Goal: Find specific page/section: Find specific page/section

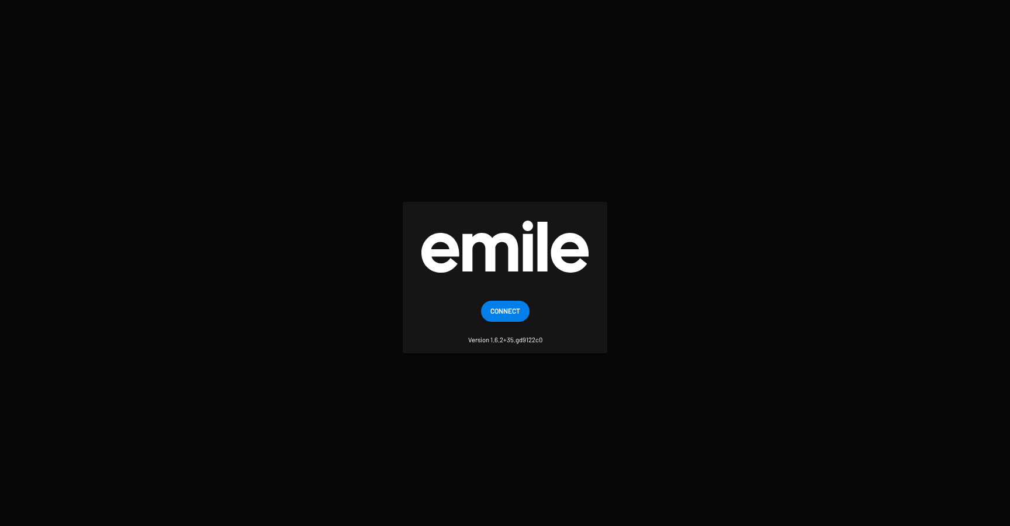
click at [488, 314] on button "Connect" at bounding box center [505, 310] width 49 height 21
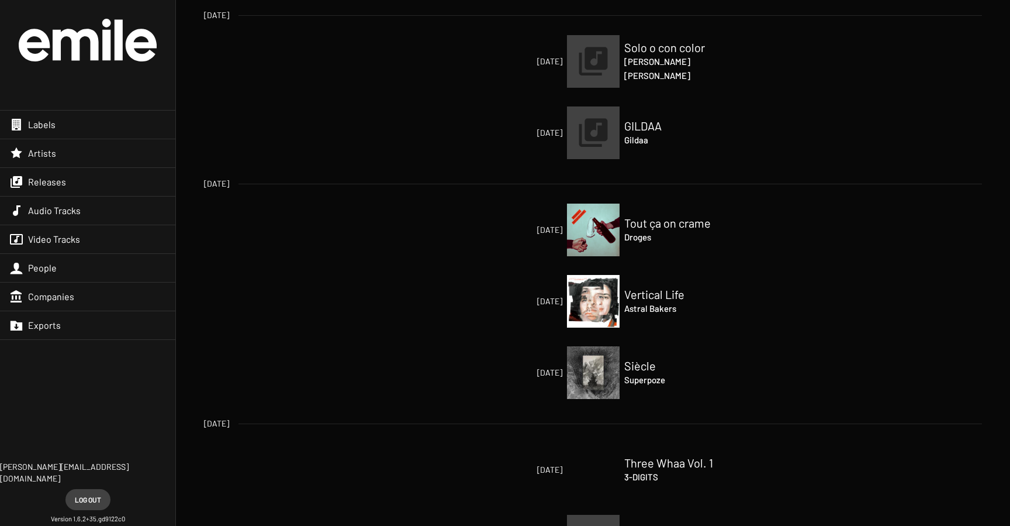
click at [50, 182] on span "Releases" at bounding box center [47, 182] width 38 height 12
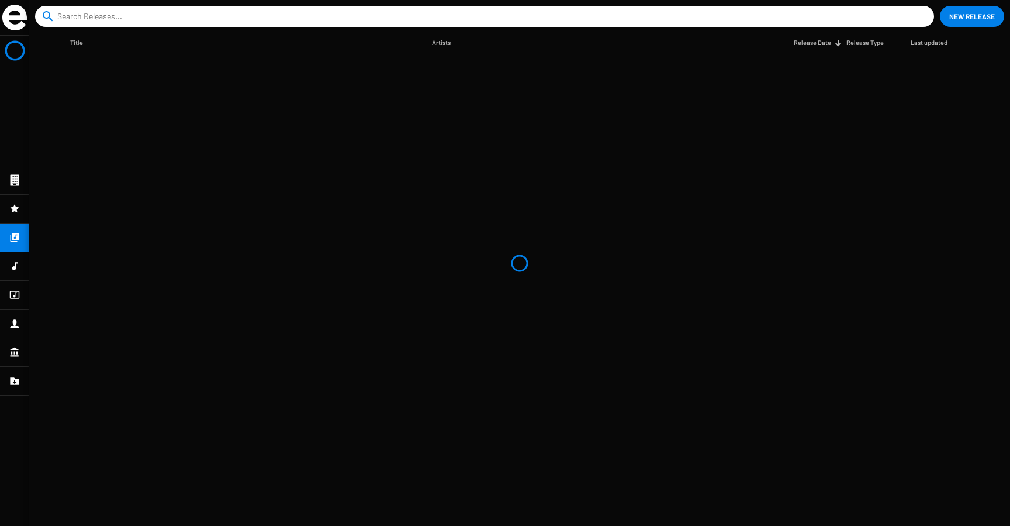
click at [147, 16] on input at bounding box center [486, 16] width 859 height 21
type input "avril, mai"
click at [22, 296] on div at bounding box center [14, 295] width 29 height 28
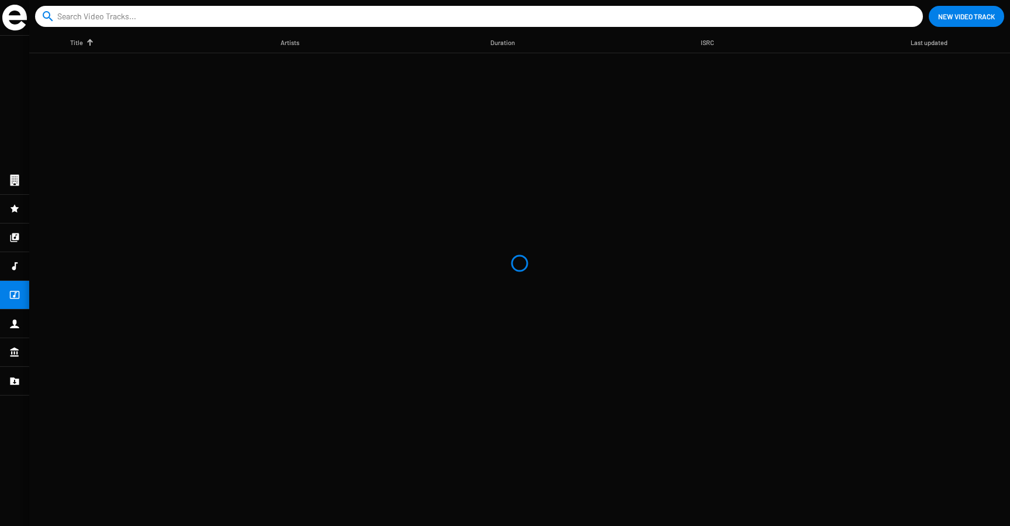
click at [19, 251] on div at bounding box center [14, 237] width 29 height 28
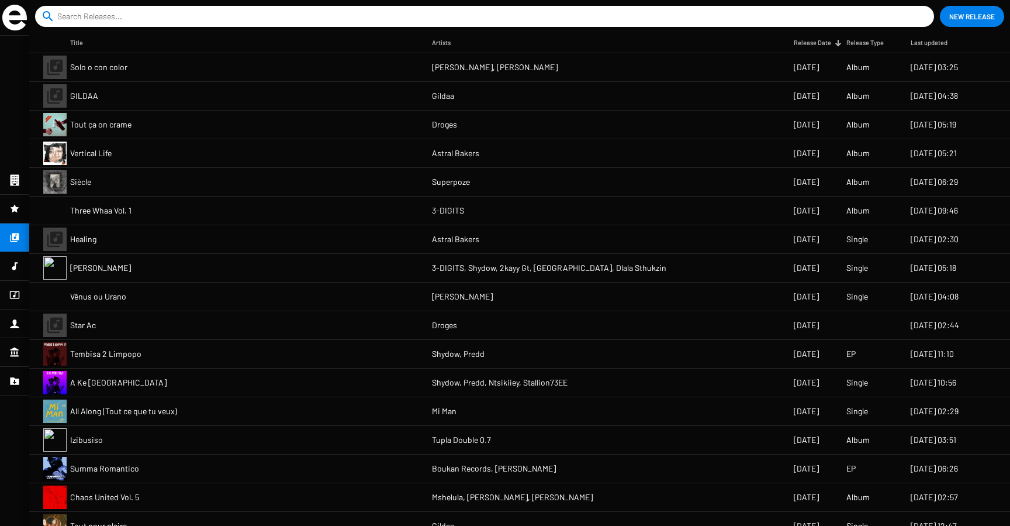
click at [116, 10] on input at bounding box center [486, 16] width 859 height 21
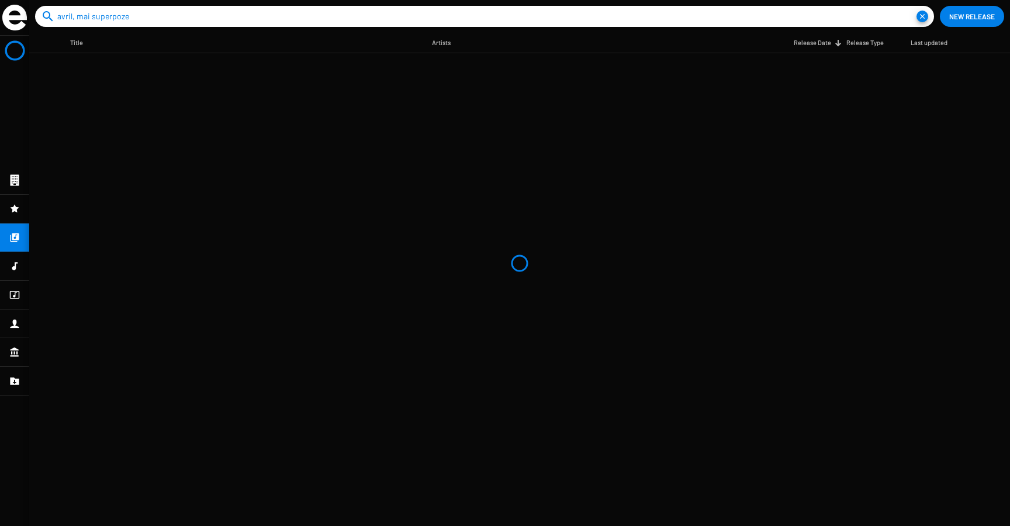
type input "avril, mai superpoze"
click at [917, 11] on button "close" at bounding box center [923, 17] width 12 height 12
